Goal: Task Accomplishment & Management: Use online tool/utility

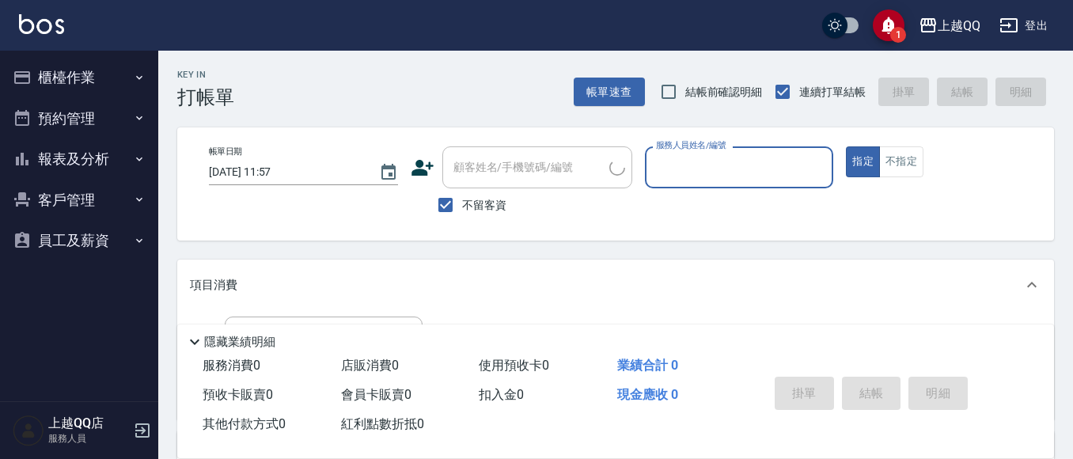
click at [119, 81] on button "櫃檯作業" at bounding box center [79, 77] width 146 height 41
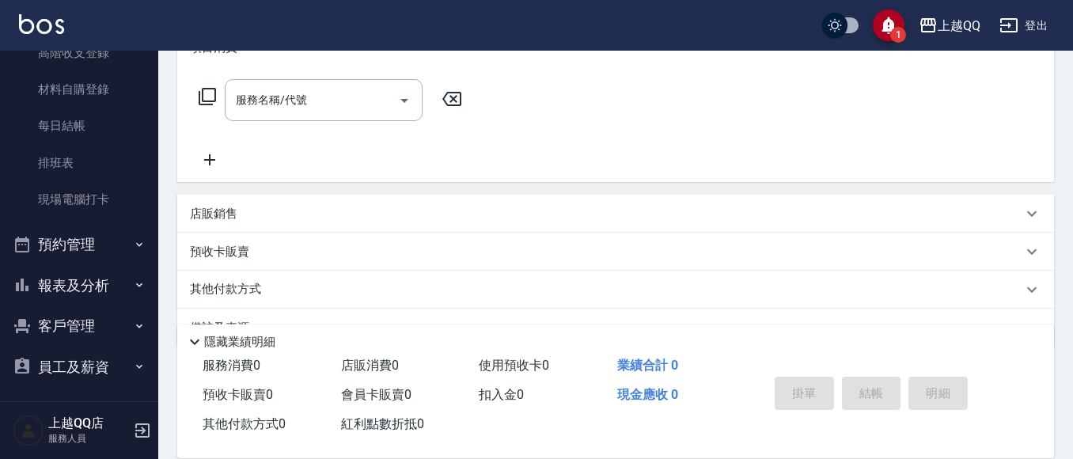
scroll to position [257, 0]
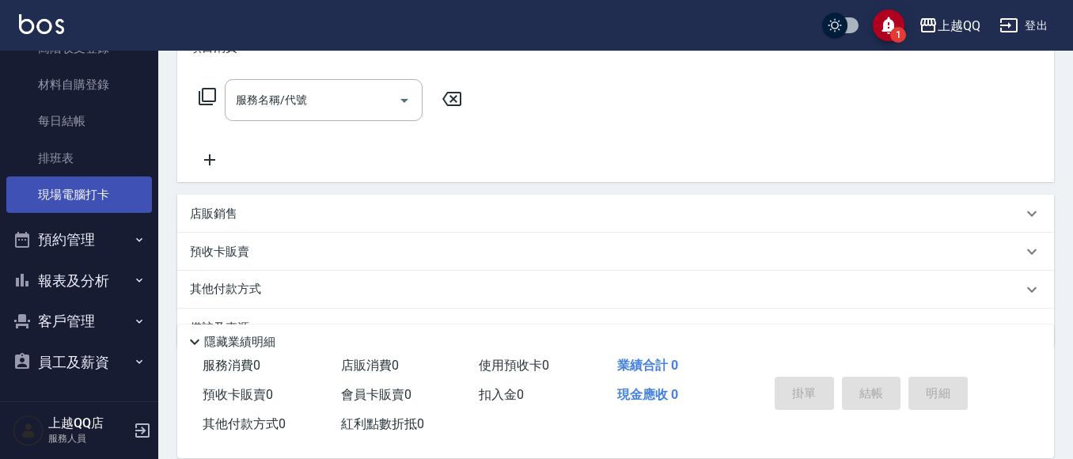
click at [99, 212] on link "現場電腦打卡" at bounding box center [79, 194] width 146 height 36
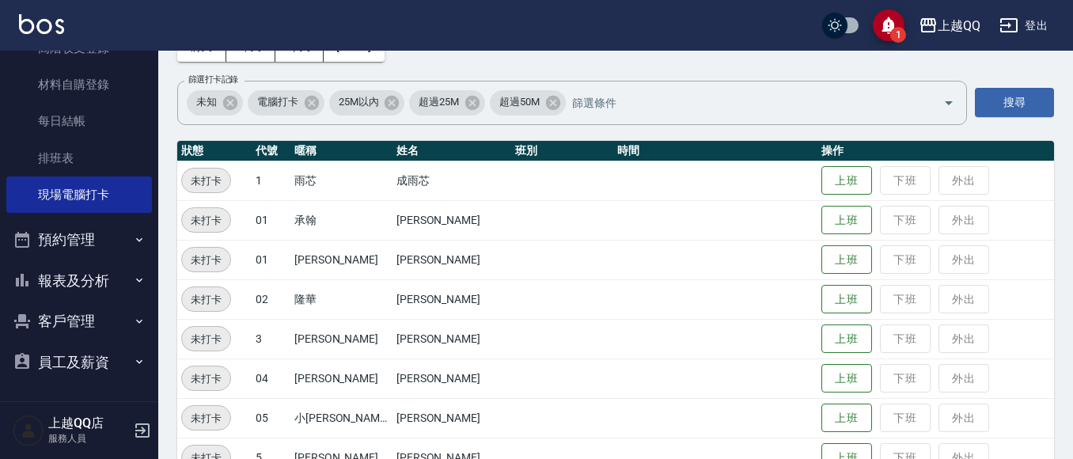
scroll to position [237, 0]
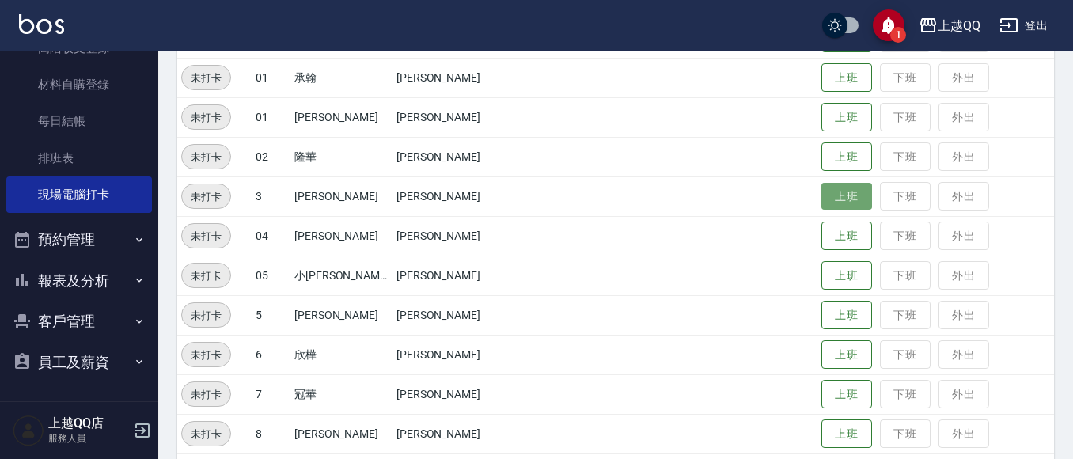
click at [821, 185] on button "上班" at bounding box center [846, 197] width 51 height 28
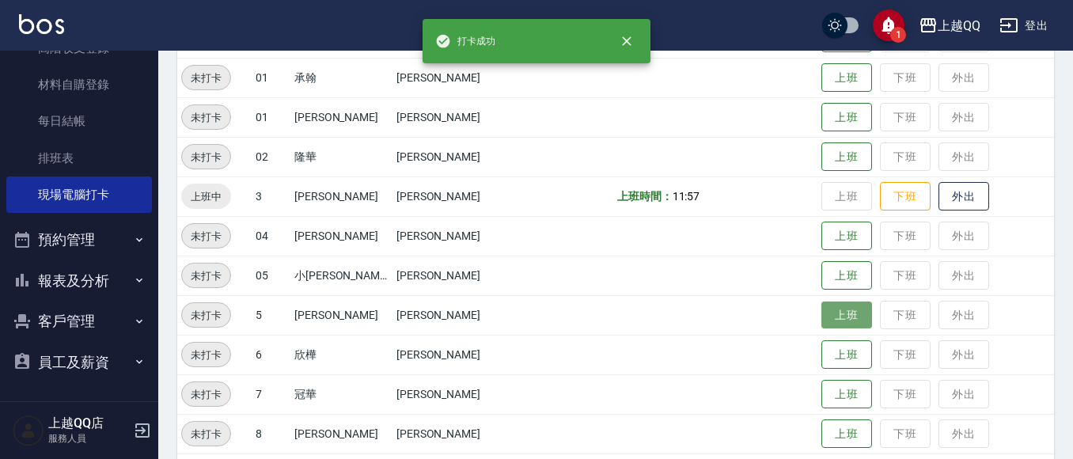
click at [826, 305] on button "上班" at bounding box center [846, 315] width 51 height 28
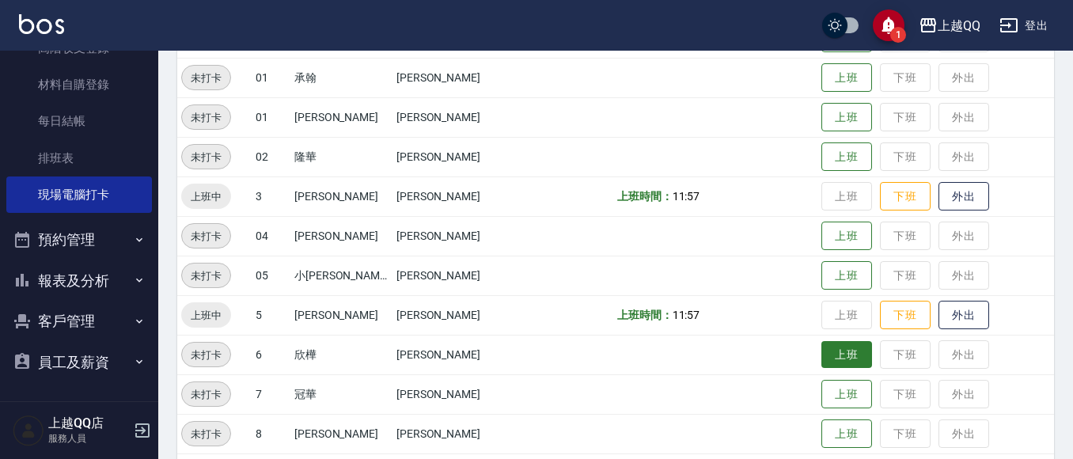
click at [825, 343] on button "上班" at bounding box center [846, 355] width 51 height 28
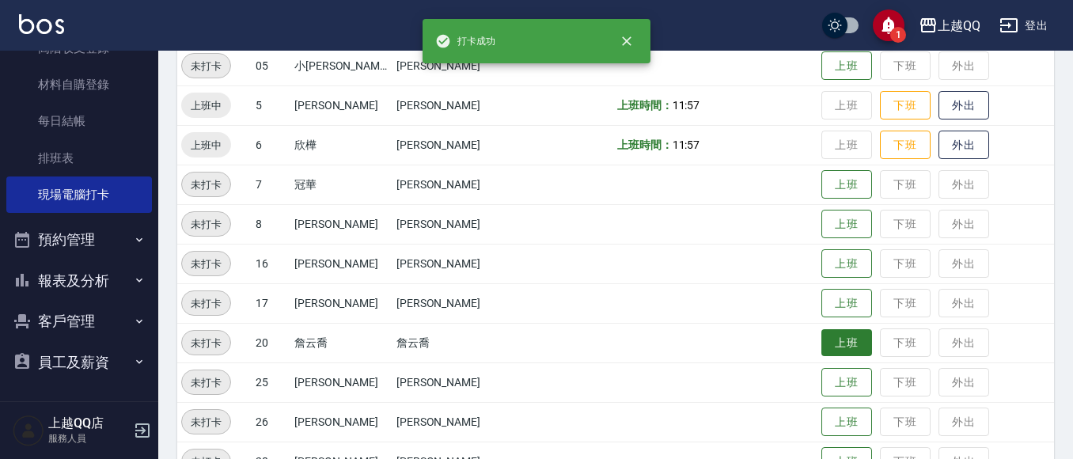
scroll to position [475, 0]
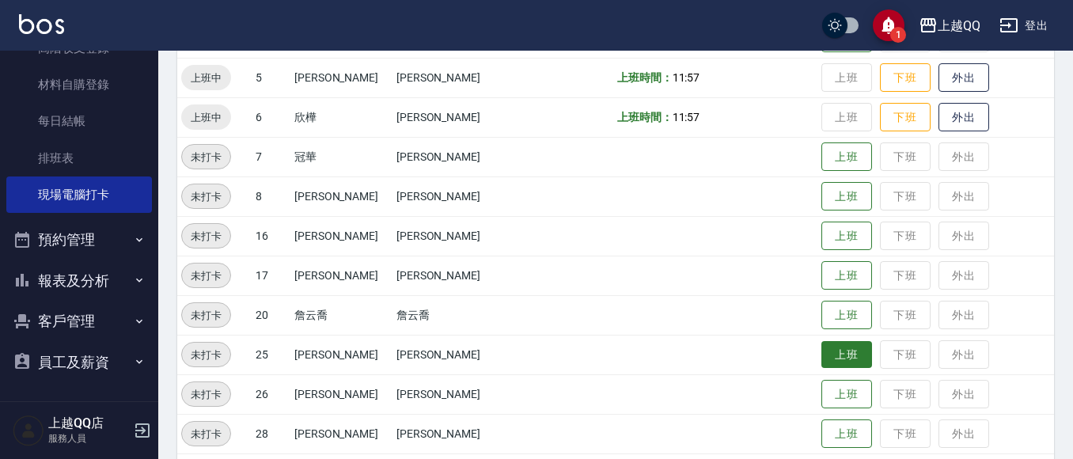
click at [847, 358] on button "上班" at bounding box center [846, 355] width 51 height 28
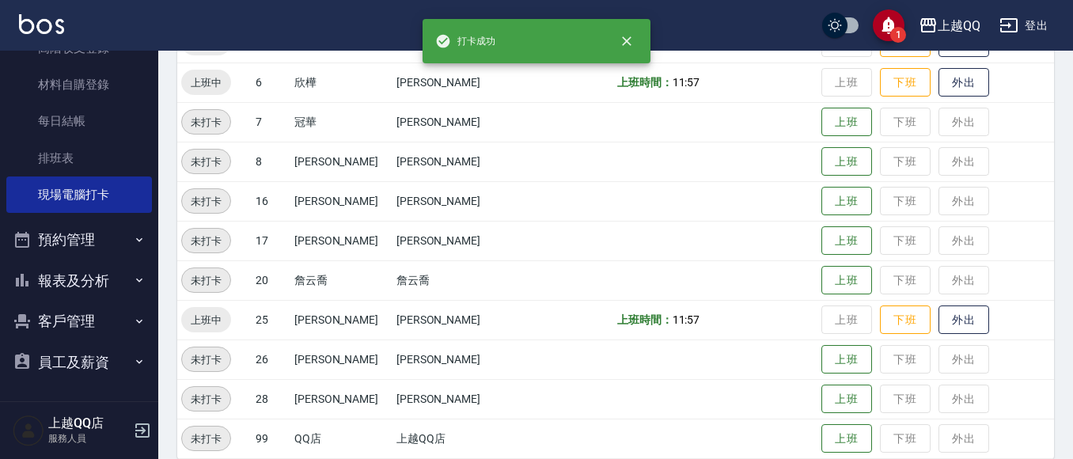
scroll to position [528, 0]
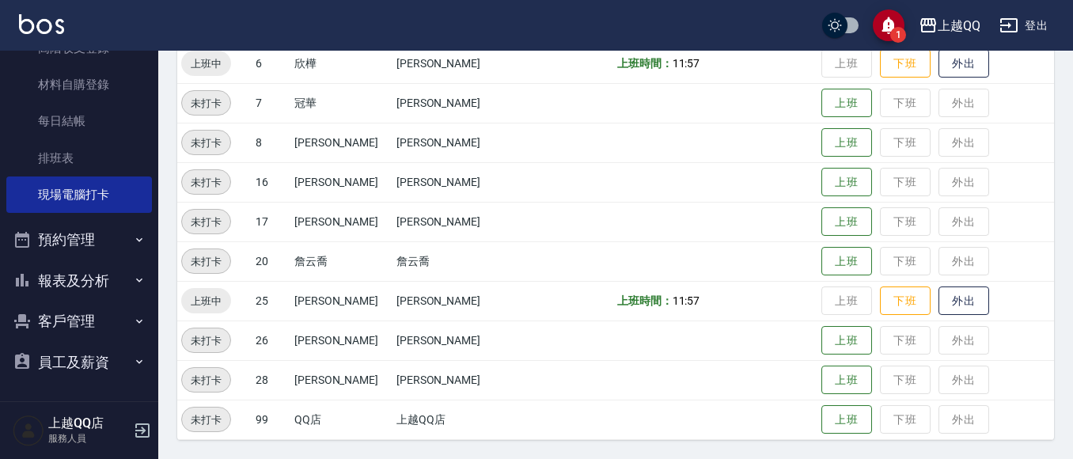
click at [78, 260] on button "報表及分析" at bounding box center [79, 280] width 146 height 41
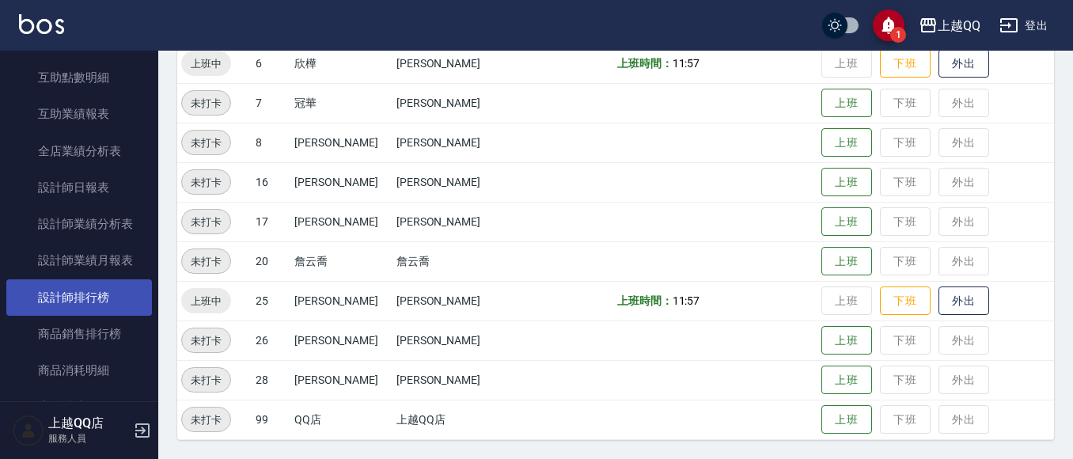
scroll to position [653, 0]
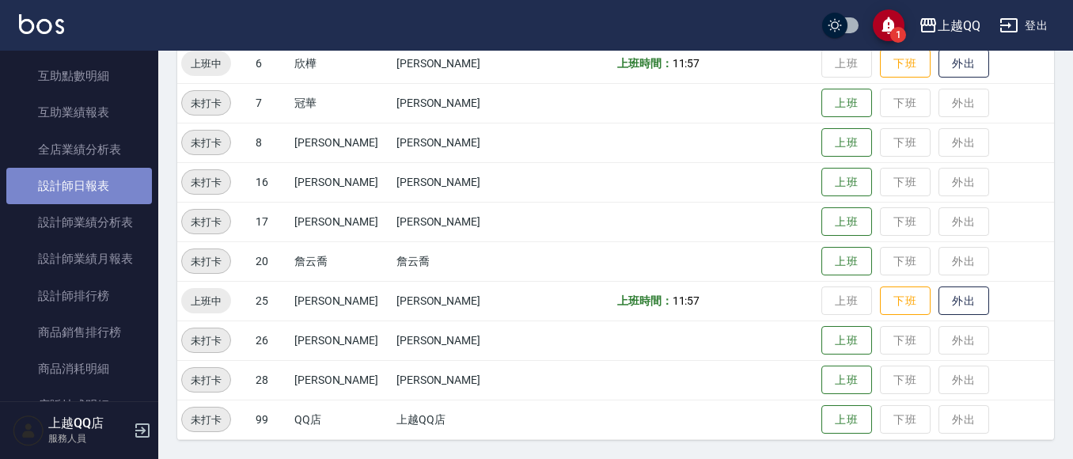
click at [104, 199] on link "設計師日報表" at bounding box center [79, 186] width 146 height 36
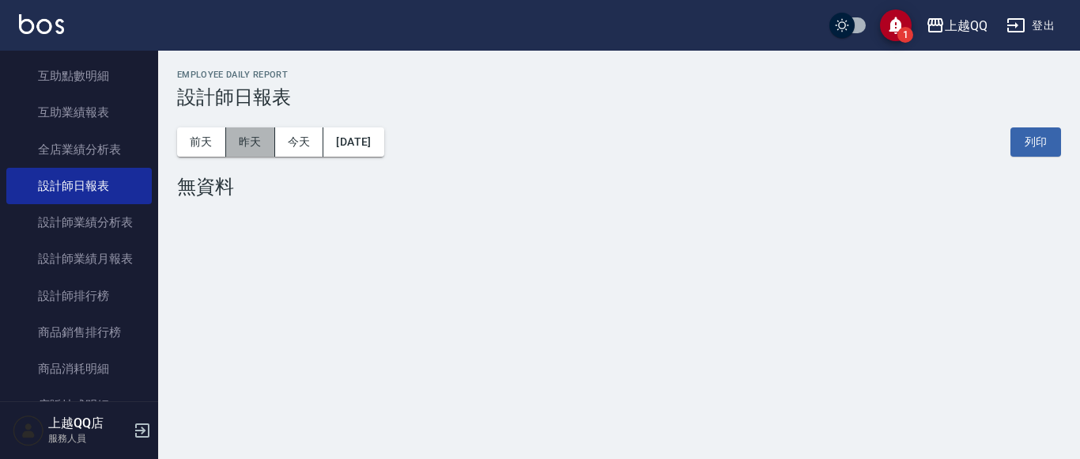
click at [244, 153] on button "昨天" at bounding box center [250, 141] width 49 height 29
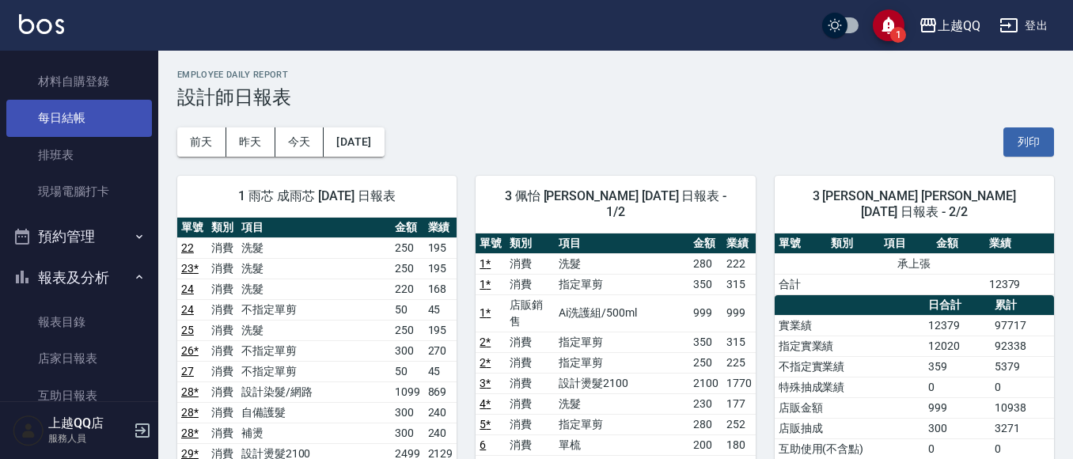
scroll to position [257, 0]
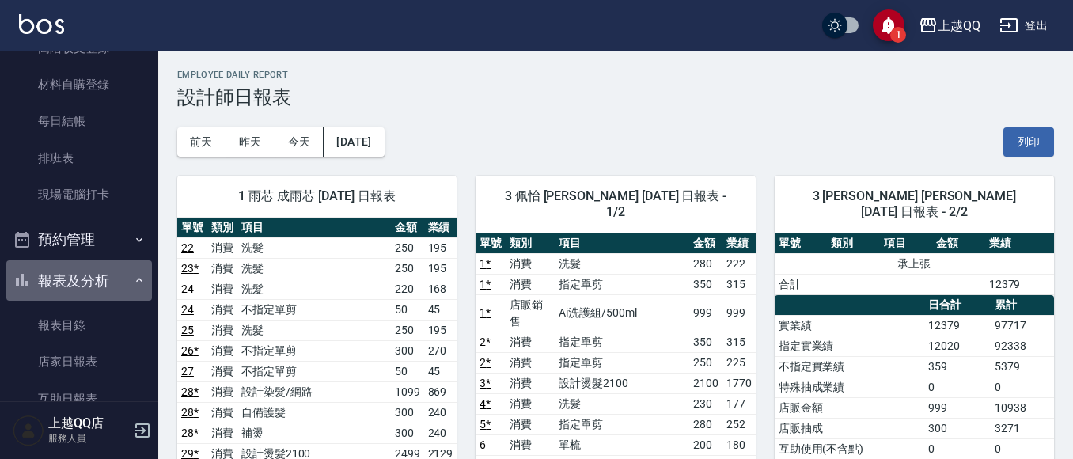
click at [101, 269] on button "報表及分析" at bounding box center [79, 280] width 146 height 41
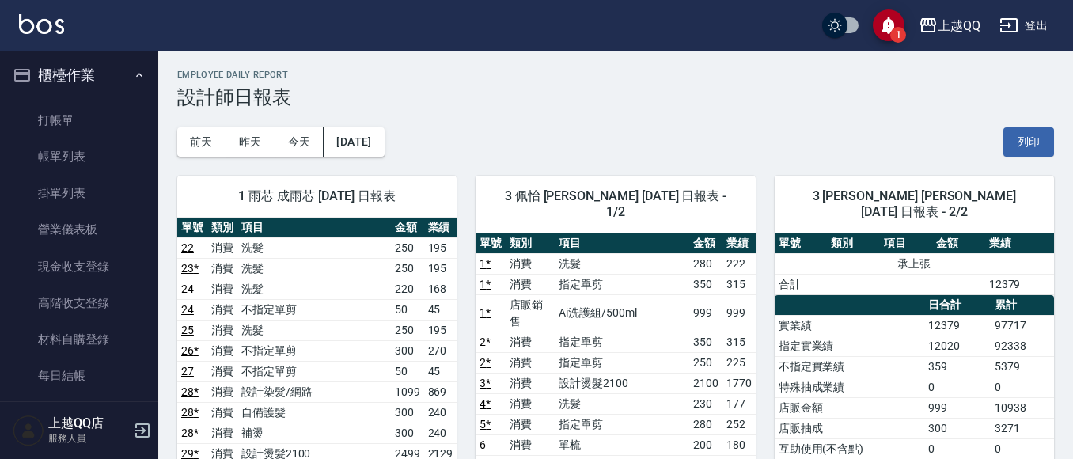
scroll to position [0, 0]
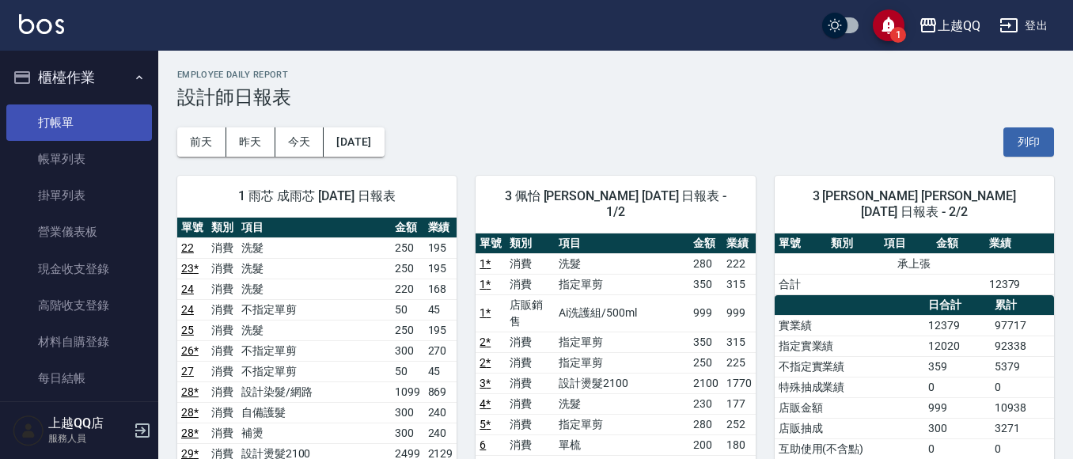
click at [100, 127] on link "打帳單" at bounding box center [79, 122] width 146 height 36
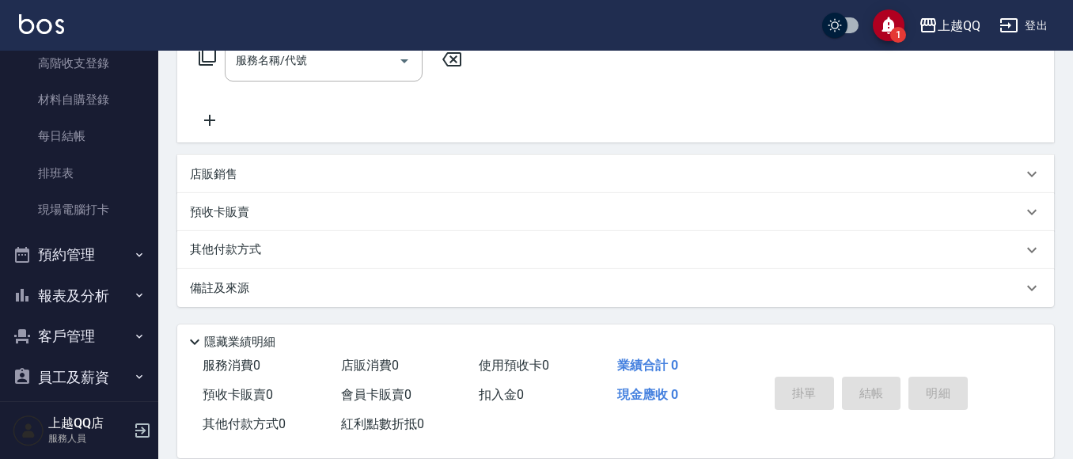
scroll to position [257, 0]
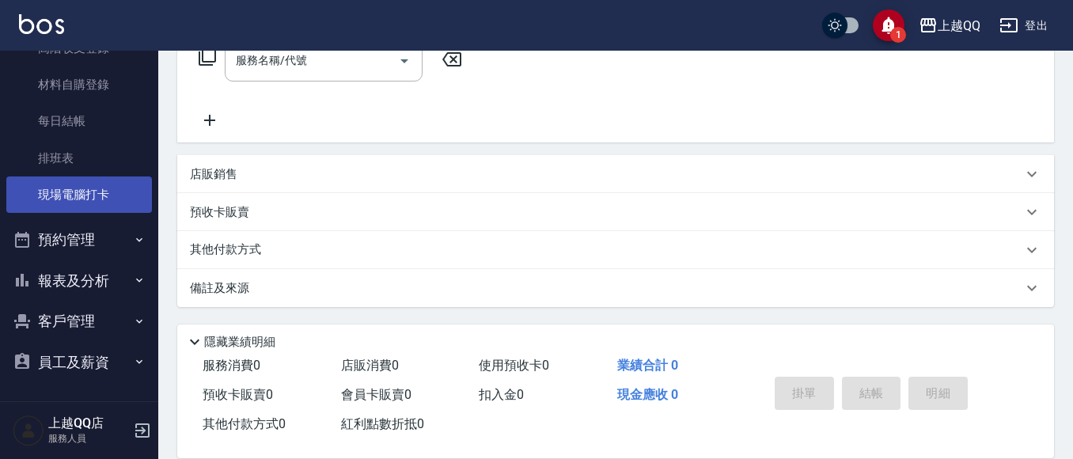
click at [66, 196] on link "現場電腦打卡" at bounding box center [79, 194] width 146 height 36
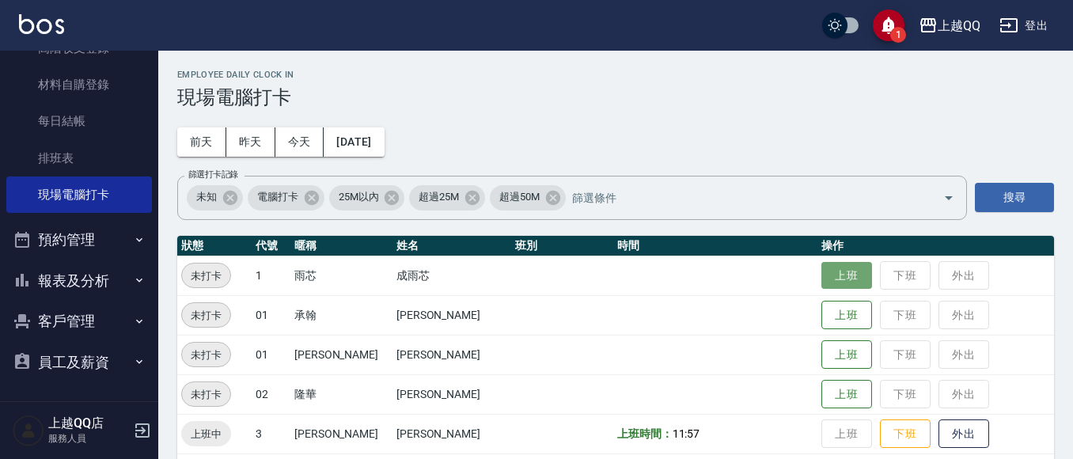
click at [821, 275] on button "上班" at bounding box center [846, 276] width 51 height 28
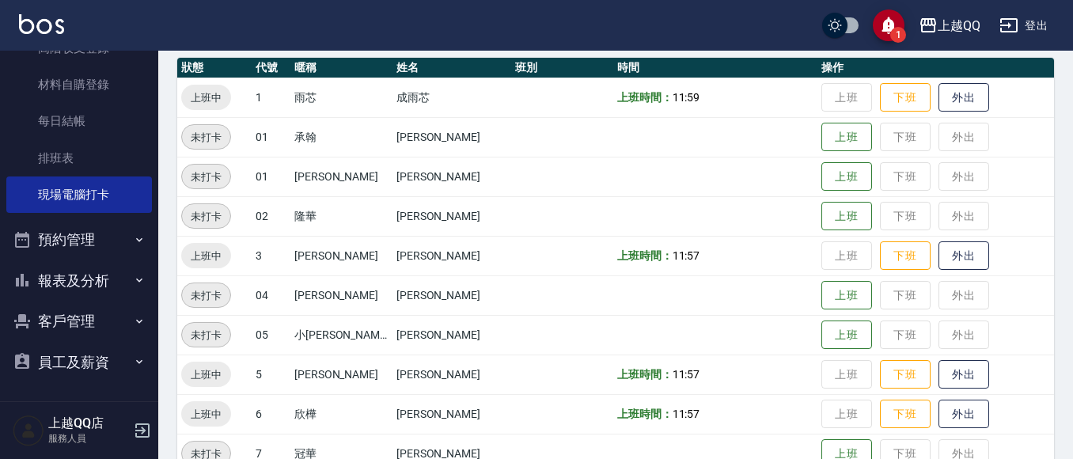
scroll to position [237, 0]
